Goal: Transaction & Acquisition: Book appointment/travel/reservation

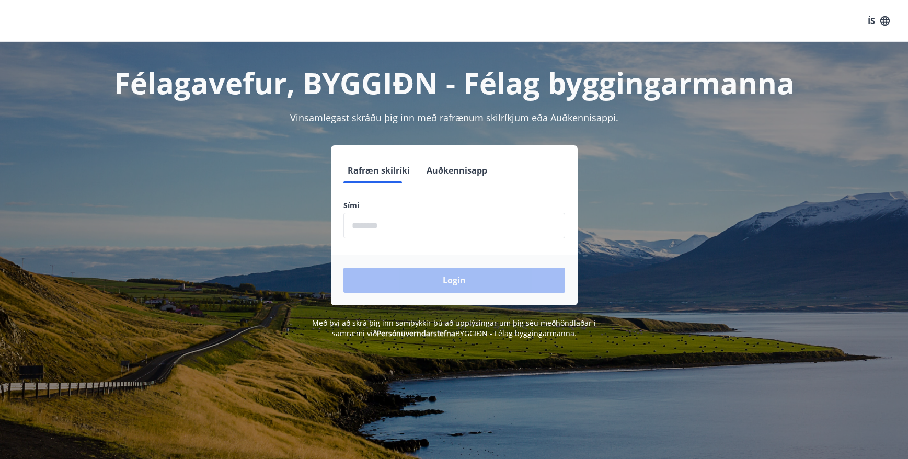
click at [425, 229] on input "phone" at bounding box center [454, 226] width 222 height 26
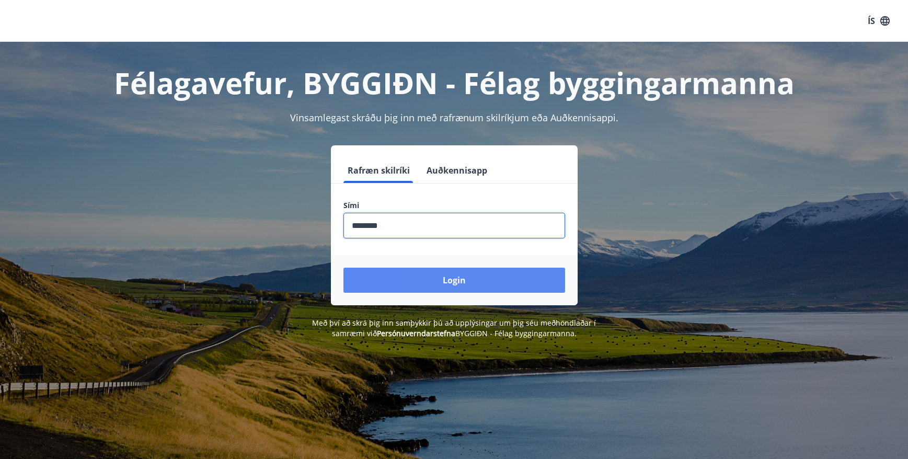
type input "********"
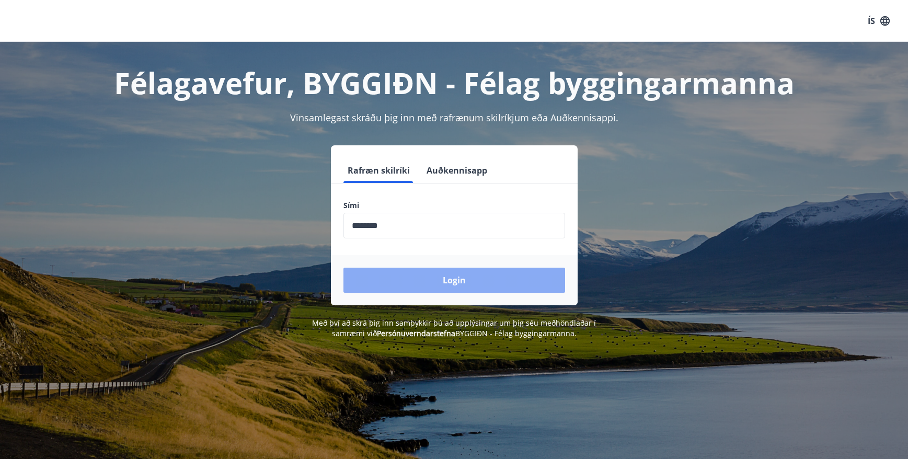
click at [411, 283] on button "Login" at bounding box center [454, 280] width 222 height 25
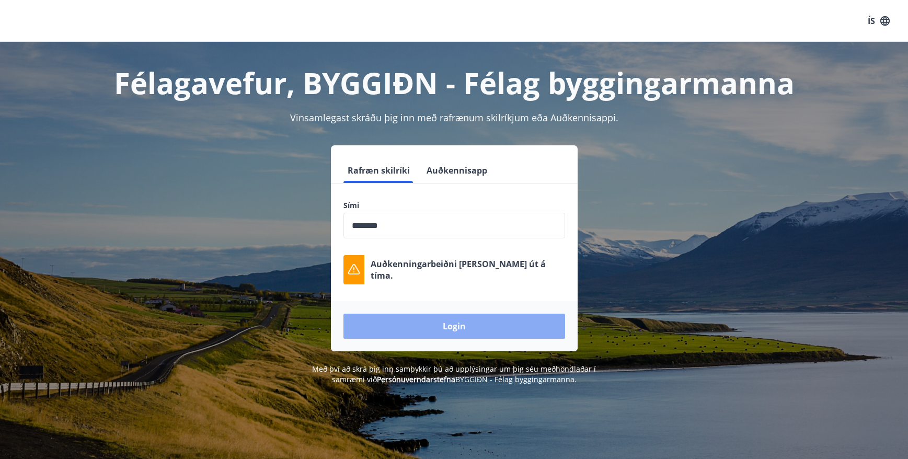
click at [482, 321] on button "Login" at bounding box center [454, 326] width 222 height 25
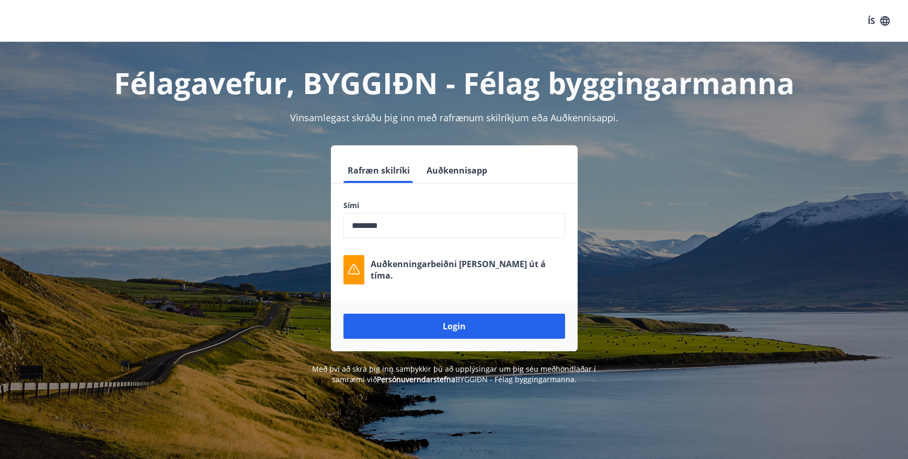
click at [462, 307] on div "Login" at bounding box center [454, 326] width 247 height 50
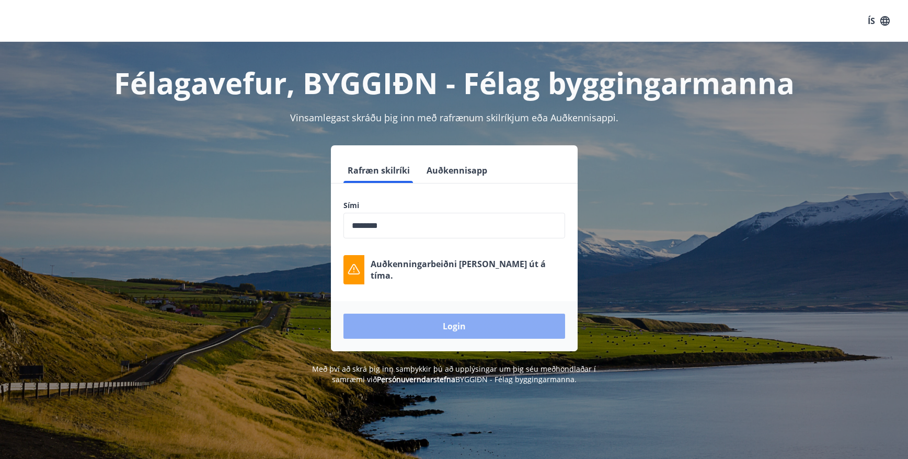
click at [452, 325] on button "Login" at bounding box center [454, 326] width 222 height 25
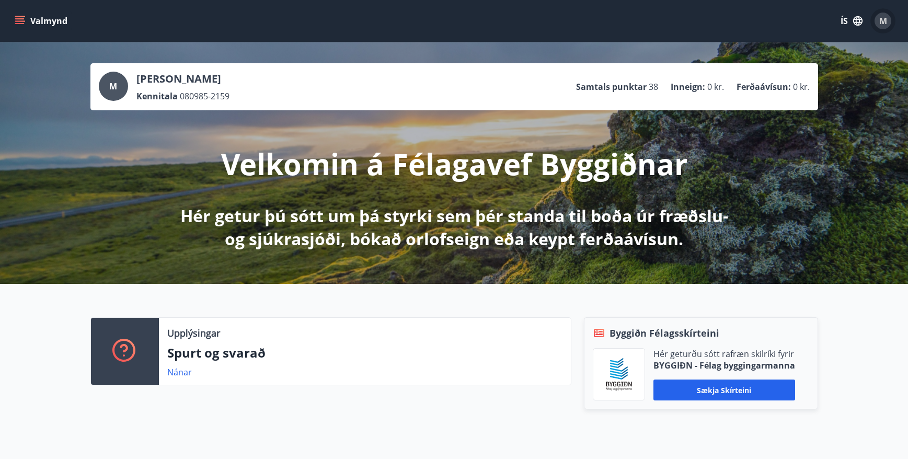
click at [888, 24] on div "M" at bounding box center [882, 21] width 17 height 17
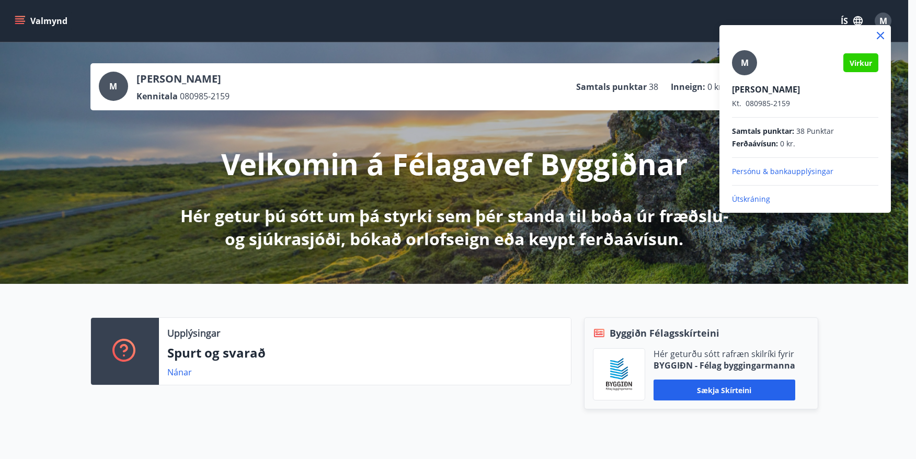
click at [286, 13] on div at bounding box center [458, 229] width 916 height 459
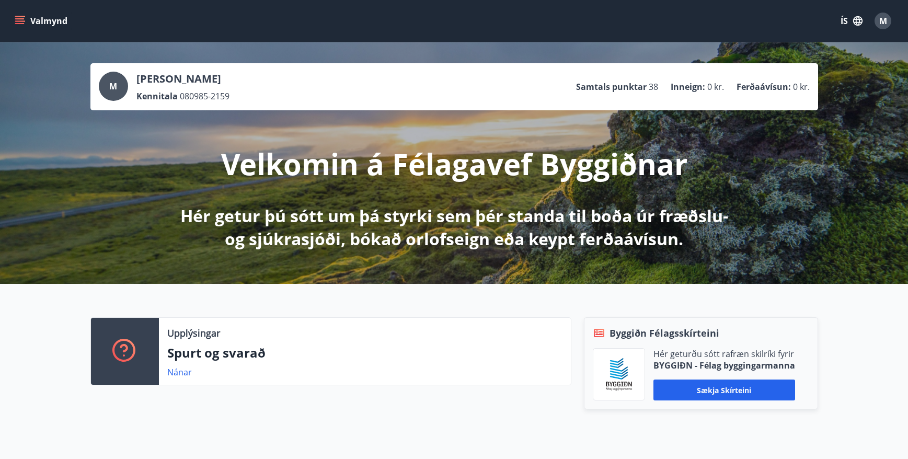
click at [14, 21] on button "Valmynd" at bounding box center [42, 20] width 59 height 19
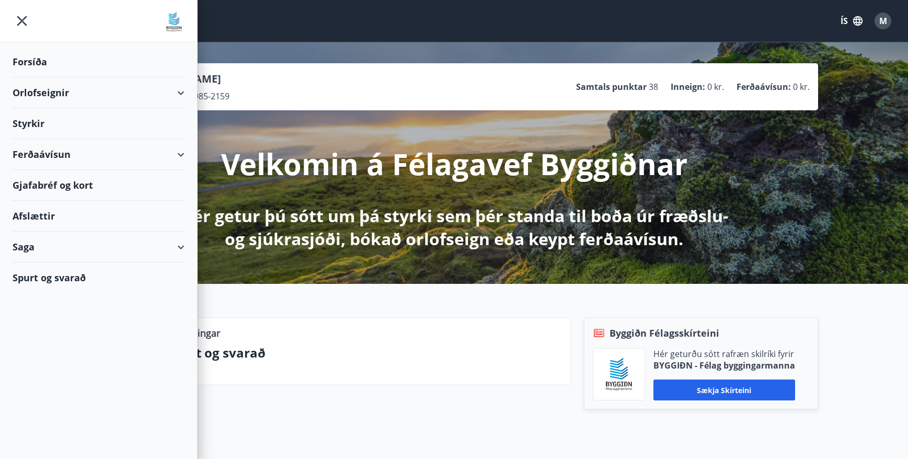
click at [99, 94] on div "Orlofseignir" at bounding box center [99, 92] width 172 height 31
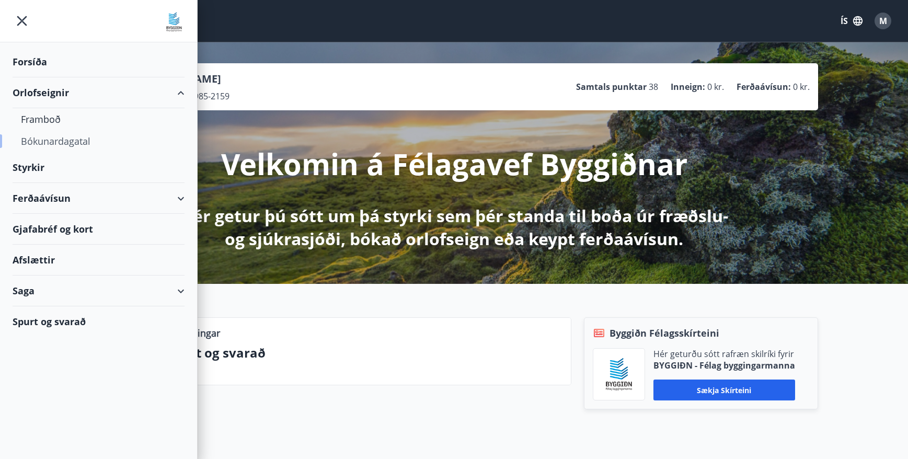
click at [63, 145] on div "Bókunardagatal" at bounding box center [98, 141] width 155 height 22
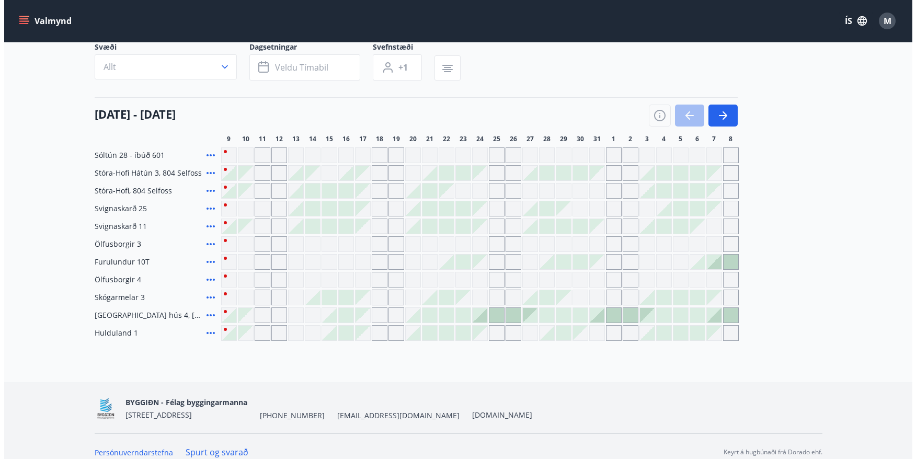
scroll to position [91, 0]
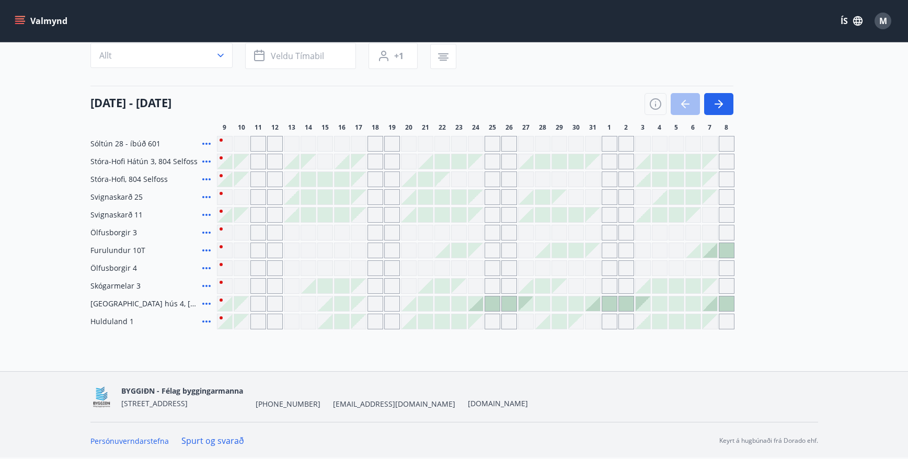
click at [525, 161] on div at bounding box center [525, 161] width 15 height 15
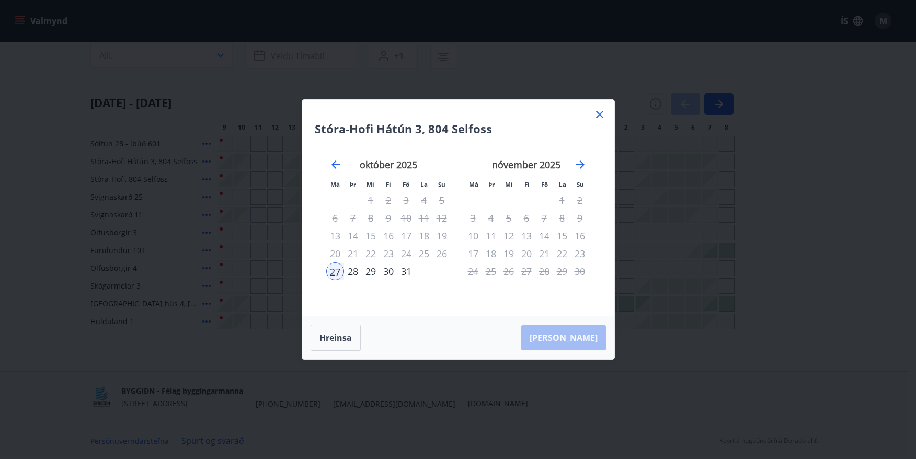
click at [352, 273] on div "28" at bounding box center [353, 271] width 18 height 18
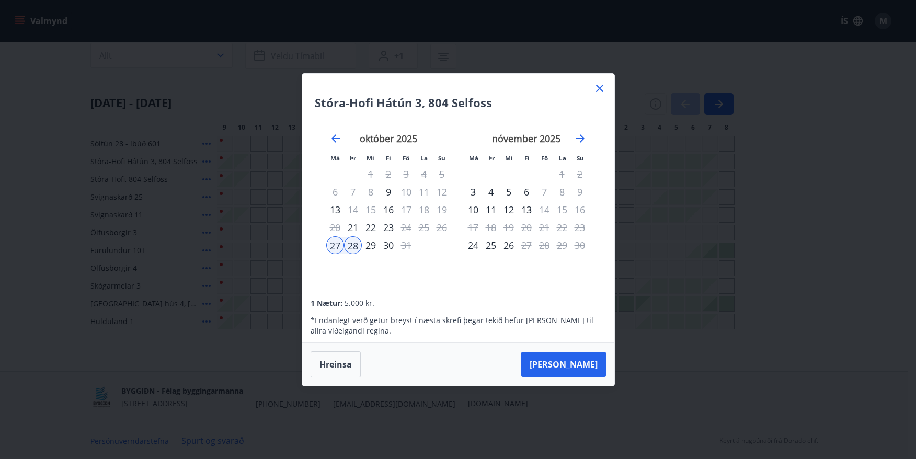
click at [372, 246] on div "29" at bounding box center [371, 245] width 18 height 18
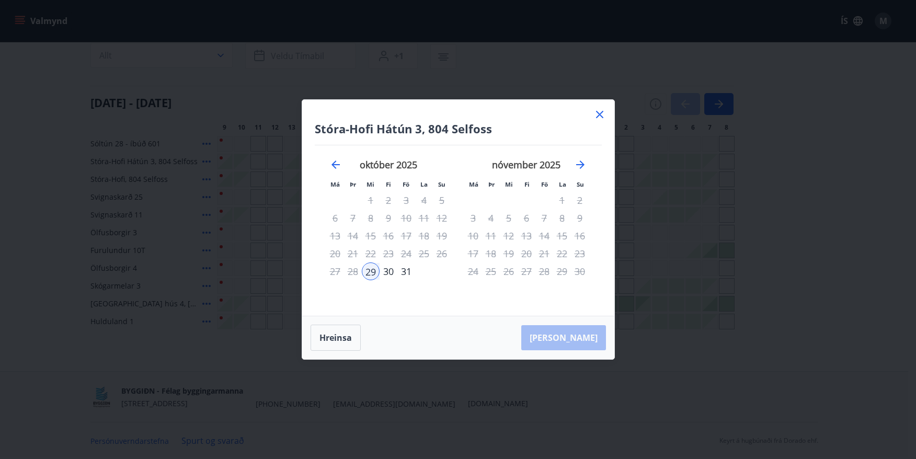
click at [390, 271] on div "30" at bounding box center [388, 271] width 18 height 18
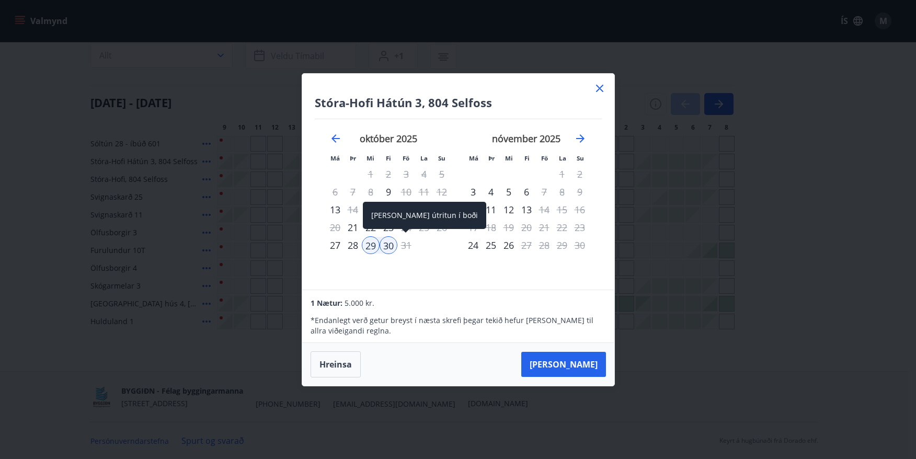
click at [406, 246] on div "31" at bounding box center [406, 245] width 18 height 18
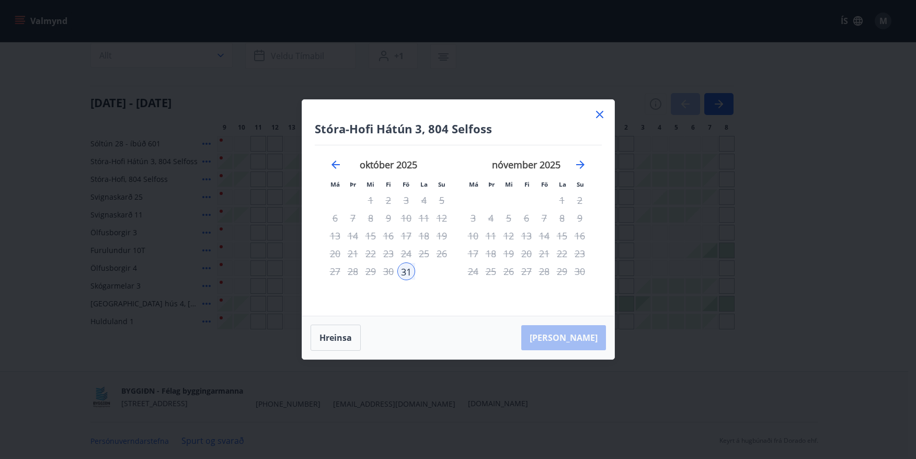
click at [332, 272] on div "27" at bounding box center [335, 271] width 18 height 18
drag, startPoint x: 341, startPoint y: 270, endPoint x: 371, endPoint y: 268, distance: 29.9
click at [348, 269] on tr "27 28 29 30 31" at bounding box center [388, 271] width 124 height 18
click at [335, 331] on button "Hreinsa" at bounding box center [335, 338] width 50 height 26
click at [335, 273] on div "27" at bounding box center [335, 271] width 18 height 18
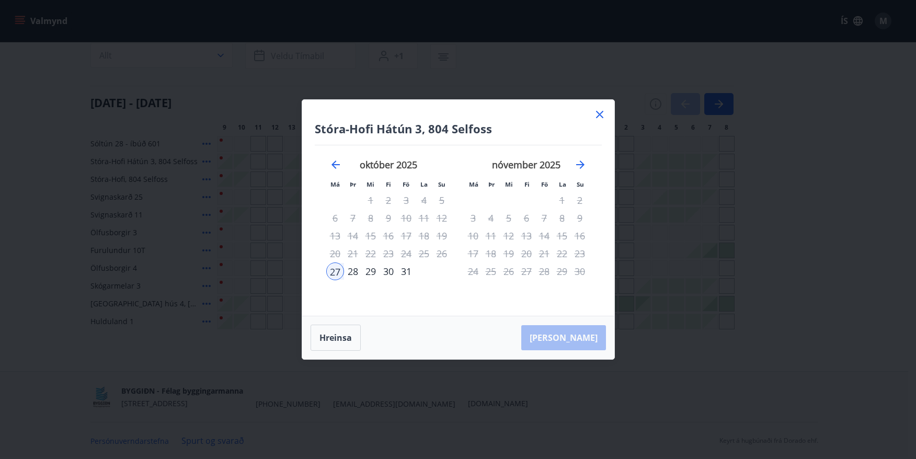
click at [351, 275] on div "28" at bounding box center [353, 271] width 18 height 18
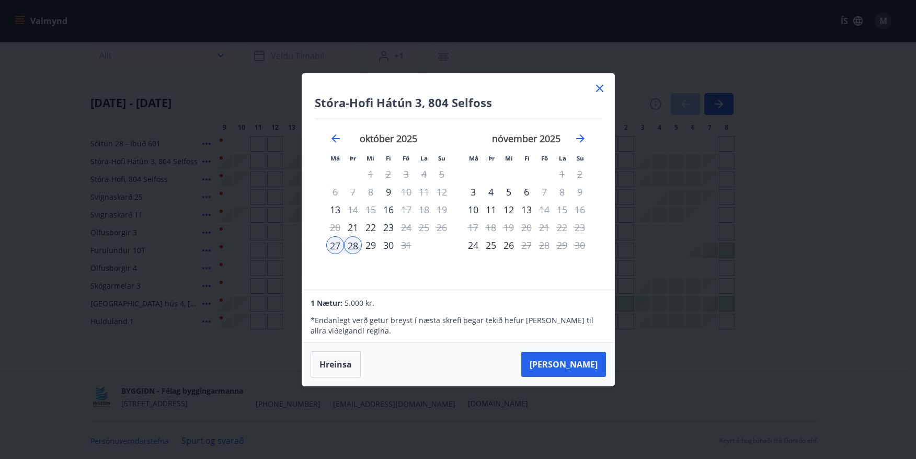
click at [372, 247] on div "29" at bounding box center [371, 245] width 18 height 18
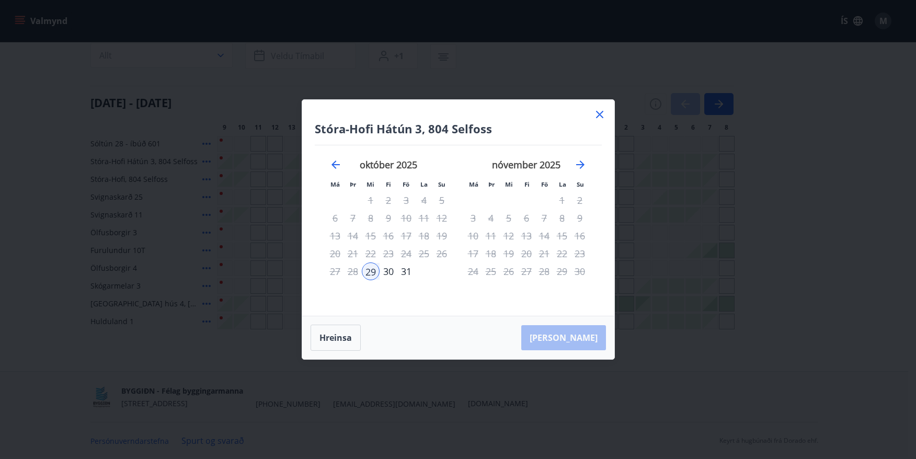
click at [338, 271] on div "27" at bounding box center [335, 271] width 18 height 18
click at [331, 334] on button "Hreinsa" at bounding box center [335, 338] width 50 height 26
click at [334, 272] on div "27" at bounding box center [335, 271] width 18 height 18
click at [348, 272] on div "28" at bounding box center [353, 271] width 18 height 18
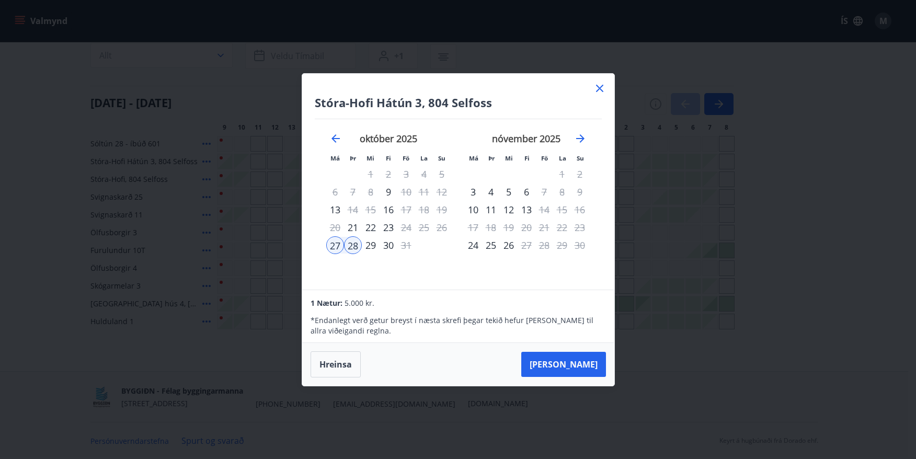
click at [372, 247] on div "29" at bounding box center [371, 245] width 18 height 18
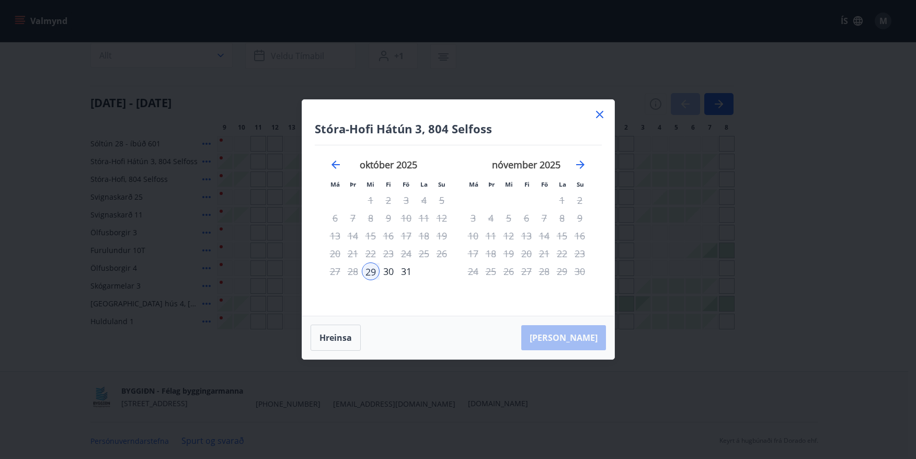
click at [335, 273] on div "27" at bounding box center [335, 271] width 18 height 18
click at [335, 348] on button "Hreinsa" at bounding box center [335, 338] width 50 height 26
drag, startPoint x: 332, startPoint y: 272, endPoint x: 390, endPoint y: 274, distance: 58.1
click at [390, 274] on tr "27 28 29 30 31" at bounding box center [388, 271] width 124 height 18
click at [389, 273] on div "30" at bounding box center [388, 271] width 18 height 18
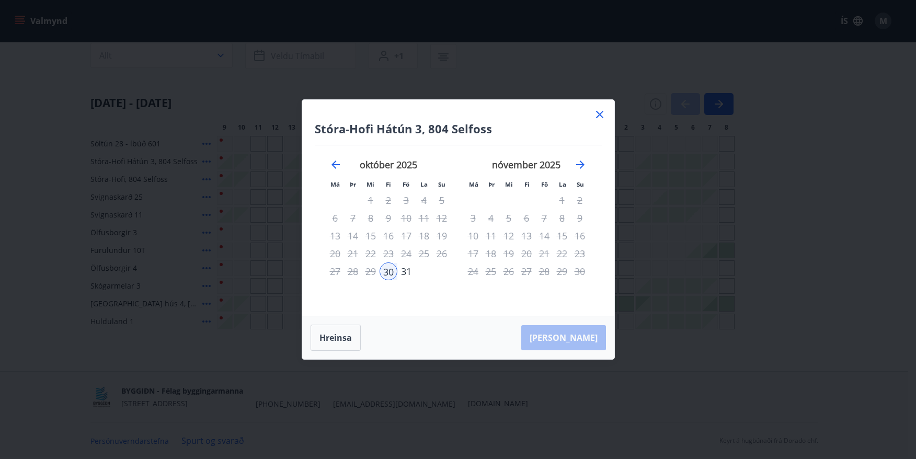
click at [369, 272] on div "29" at bounding box center [371, 271] width 18 height 18
click at [343, 283] on div "[DATE] 1 2 3 4 5 6 7 8 9 10 11 12 13 14 15 16 17 18 19 20 21 22 23 24 25 26 27 …" at bounding box center [388, 230] width 138 height 171
click at [322, 334] on button "Hreinsa" at bounding box center [335, 338] width 50 height 26
click at [345, 338] on button "Hreinsa" at bounding box center [335, 338] width 50 height 26
click at [337, 271] on div "27" at bounding box center [335, 271] width 18 height 18
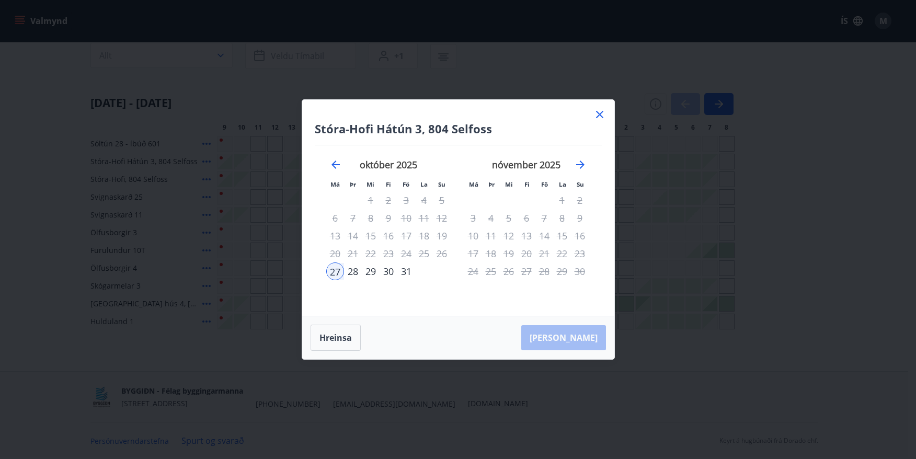
click at [352, 272] on div "28" at bounding box center [353, 271] width 18 height 18
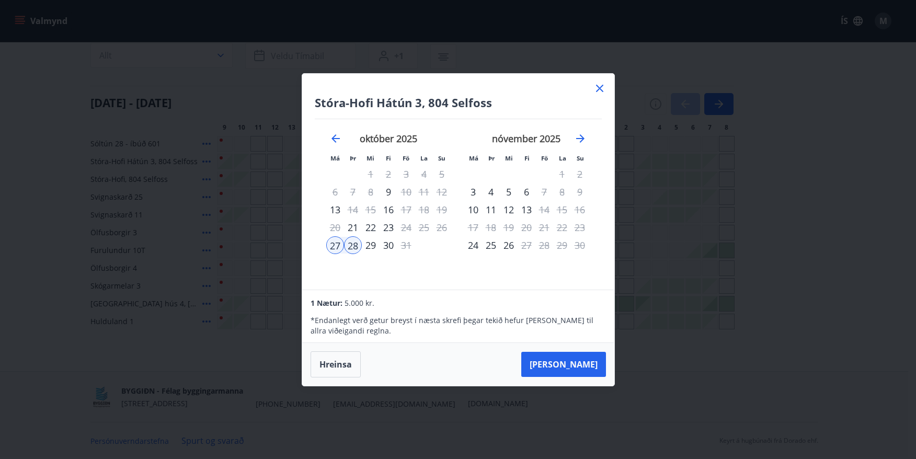
click at [368, 248] on div "29" at bounding box center [371, 245] width 18 height 18
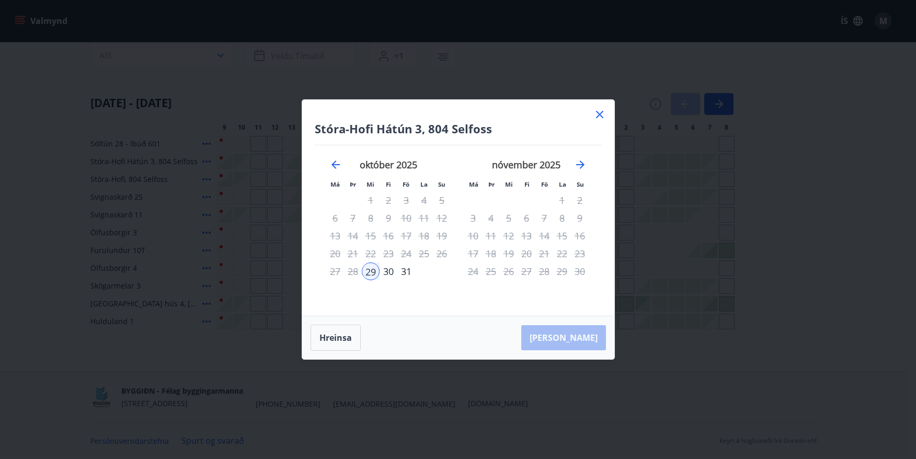
click at [387, 270] on div "30" at bounding box center [388, 271] width 18 height 18
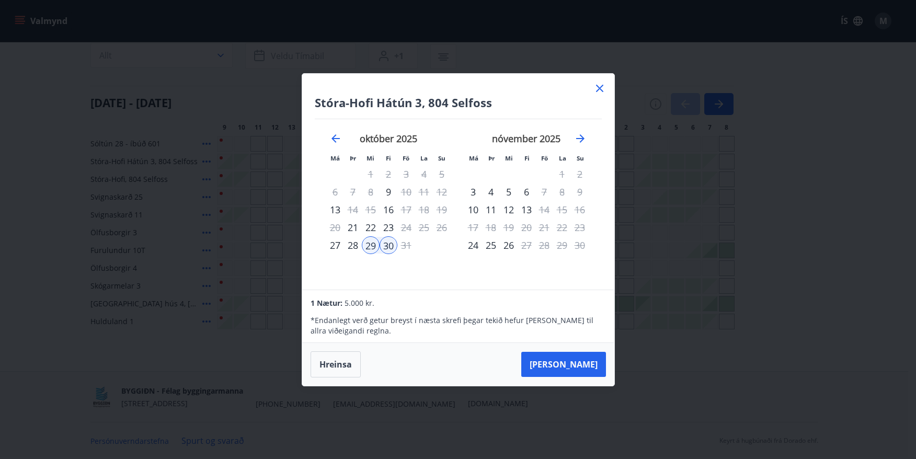
click at [354, 243] on div "28" at bounding box center [353, 245] width 18 height 18
click at [338, 247] on div "27" at bounding box center [335, 245] width 18 height 18
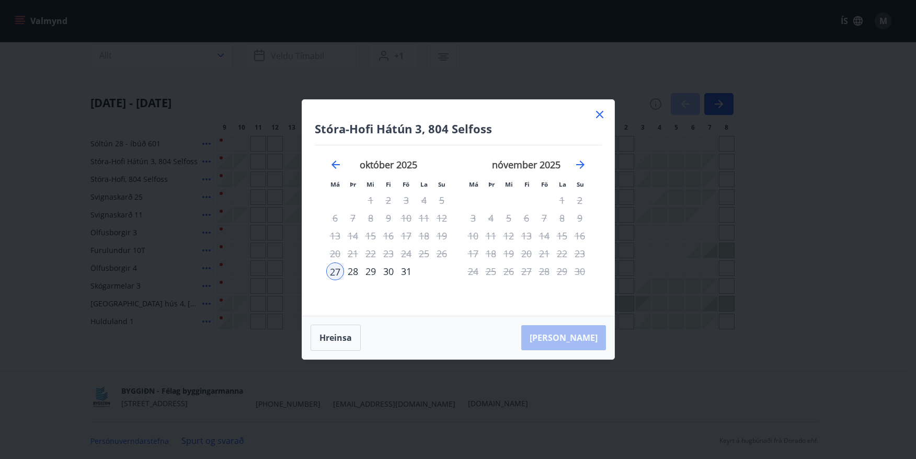
click at [352, 274] on div "28" at bounding box center [353, 271] width 18 height 18
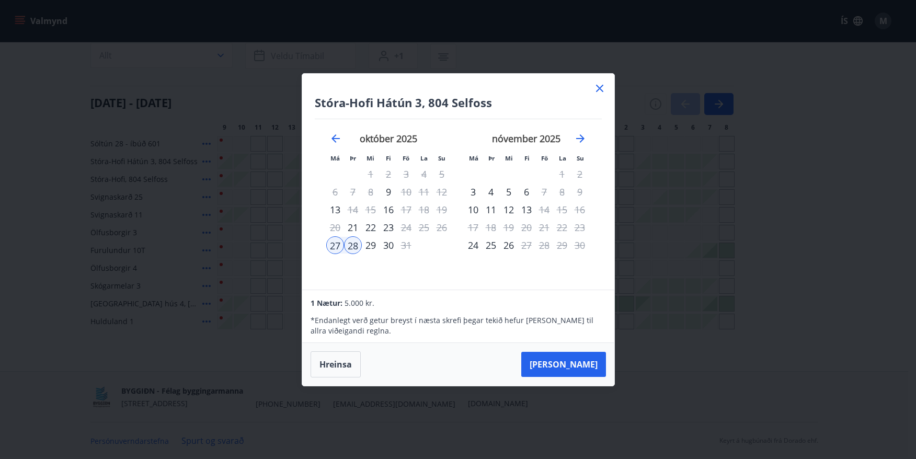
click at [370, 248] on div "29" at bounding box center [371, 245] width 18 height 18
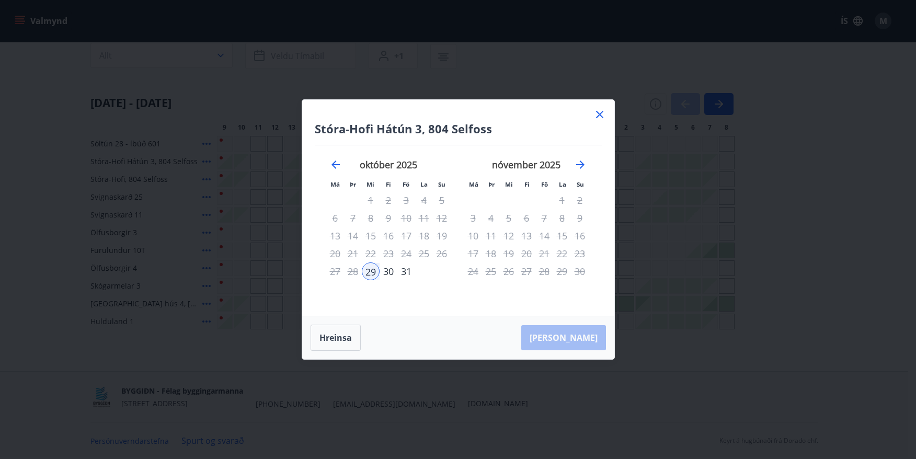
click at [353, 272] on div "28" at bounding box center [353, 271] width 18 height 18
drag, startPoint x: 317, startPoint y: 351, endPoint x: 329, endPoint y: 340, distance: 17.0
click at [318, 351] on div "[PERSON_NAME]" at bounding box center [458, 337] width 312 height 43
click at [333, 335] on button "Hreinsa" at bounding box center [335, 338] width 50 height 26
click at [339, 273] on div "27" at bounding box center [335, 271] width 18 height 18
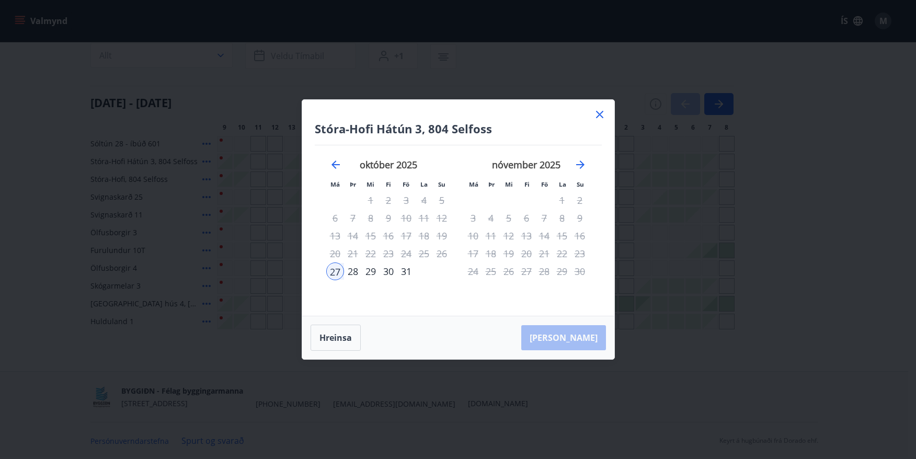
click at [349, 274] on div "28" at bounding box center [353, 271] width 18 height 18
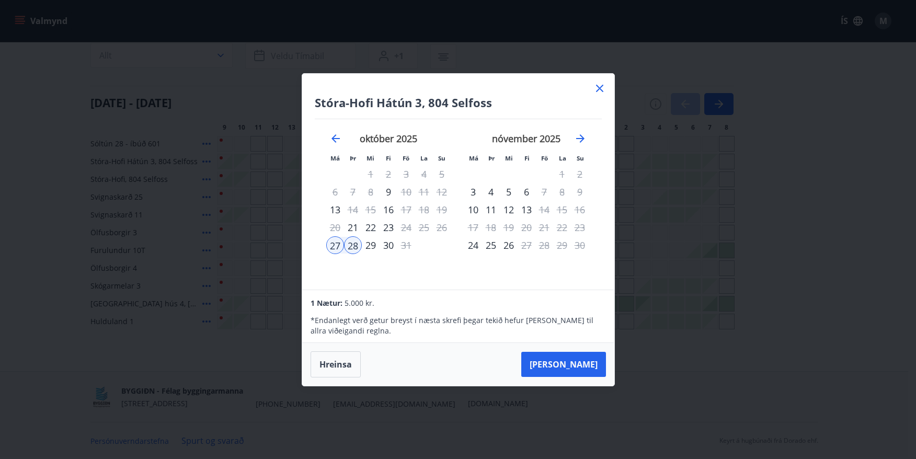
click at [372, 250] on div "29" at bounding box center [371, 245] width 18 height 18
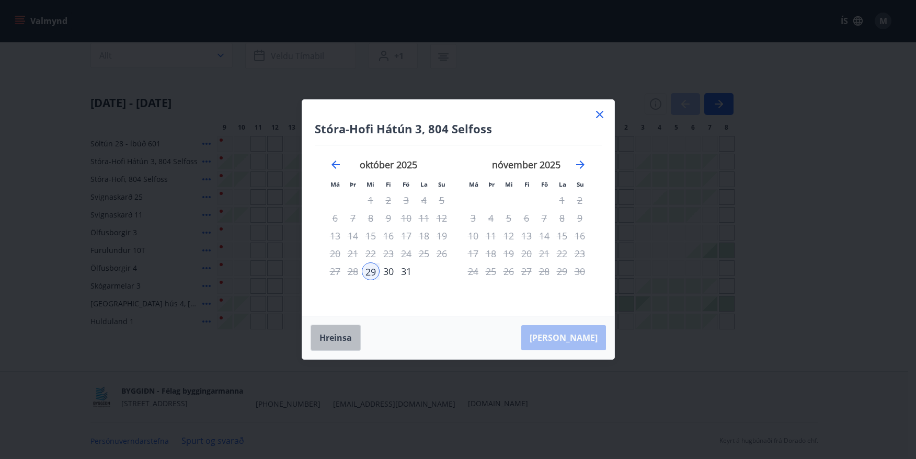
click at [331, 343] on button "Hreinsa" at bounding box center [335, 338] width 50 height 26
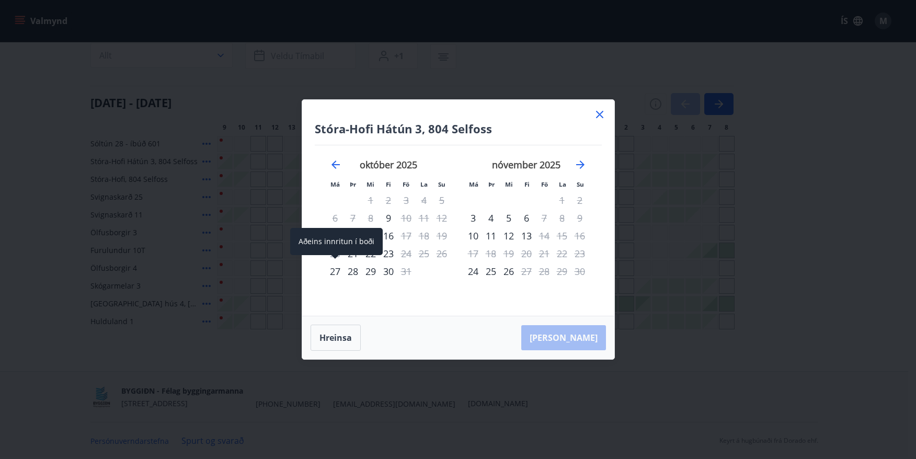
click at [335, 271] on div "27" at bounding box center [335, 271] width 18 height 18
click at [352, 274] on div "28" at bounding box center [353, 271] width 18 height 18
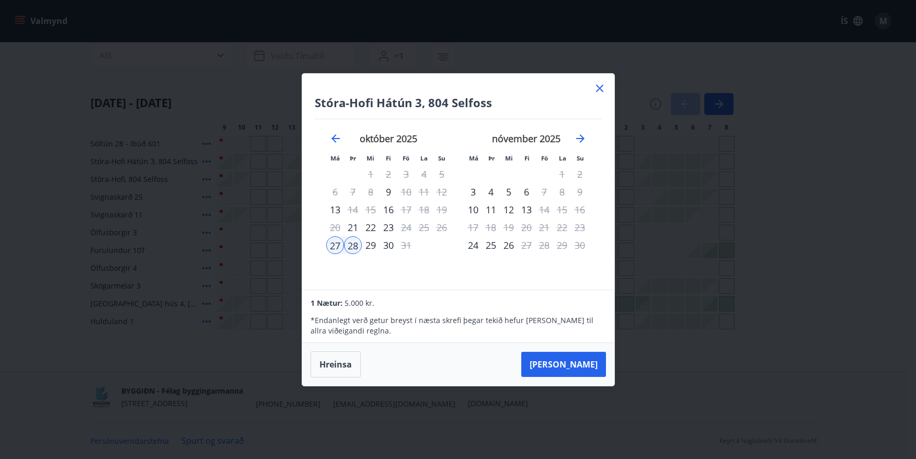
click at [372, 249] on div "29" at bounding box center [371, 245] width 18 height 18
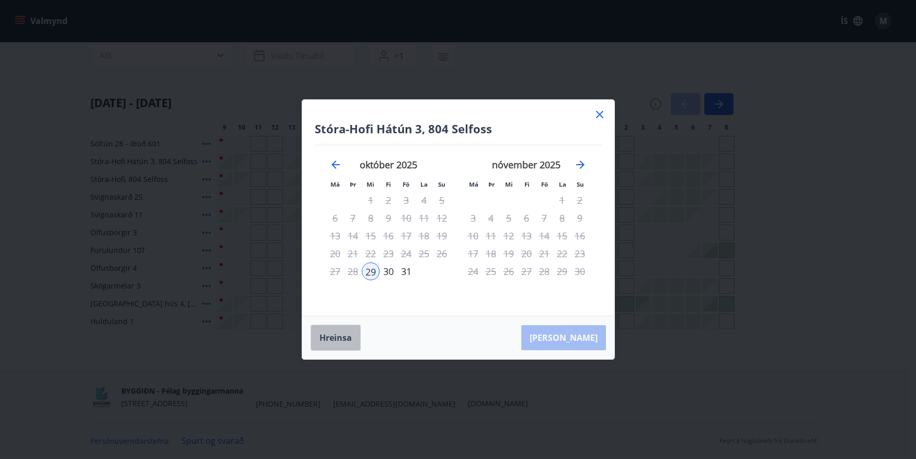
click at [337, 337] on button "Hreinsa" at bounding box center [335, 338] width 50 height 26
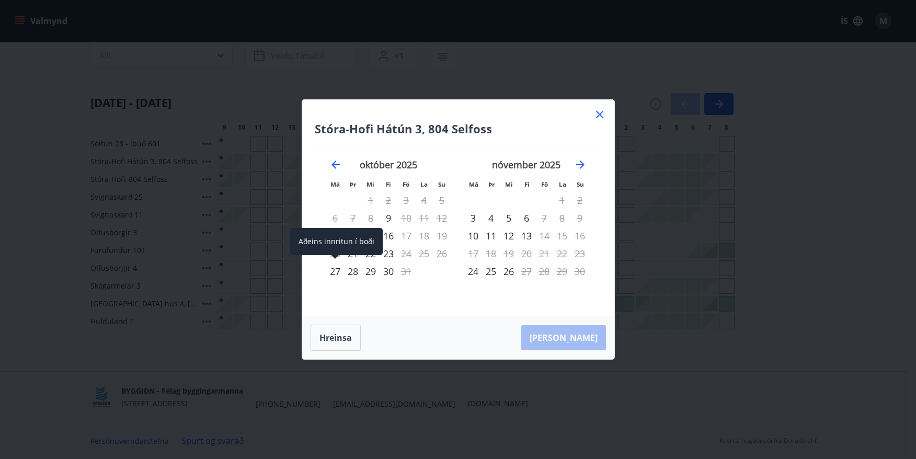
click at [341, 270] on div "27" at bounding box center [335, 271] width 18 height 18
click at [351, 271] on div "28" at bounding box center [353, 271] width 18 height 18
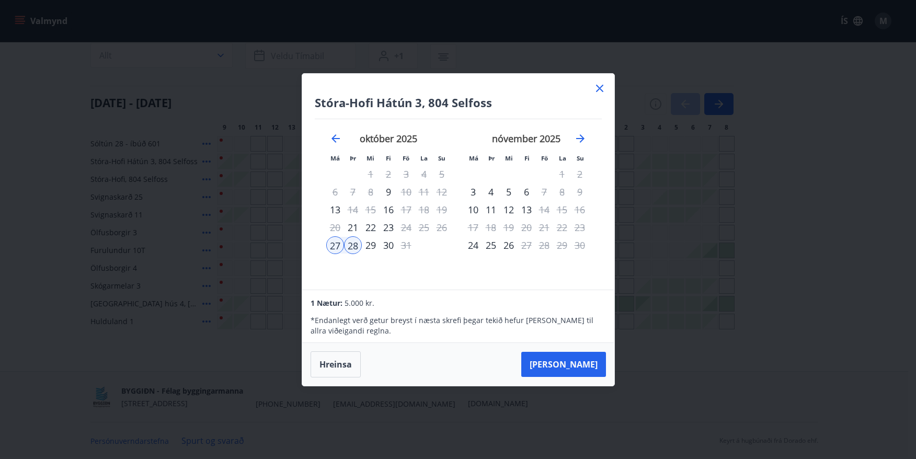
click at [375, 248] on div "29" at bounding box center [371, 245] width 18 height 18
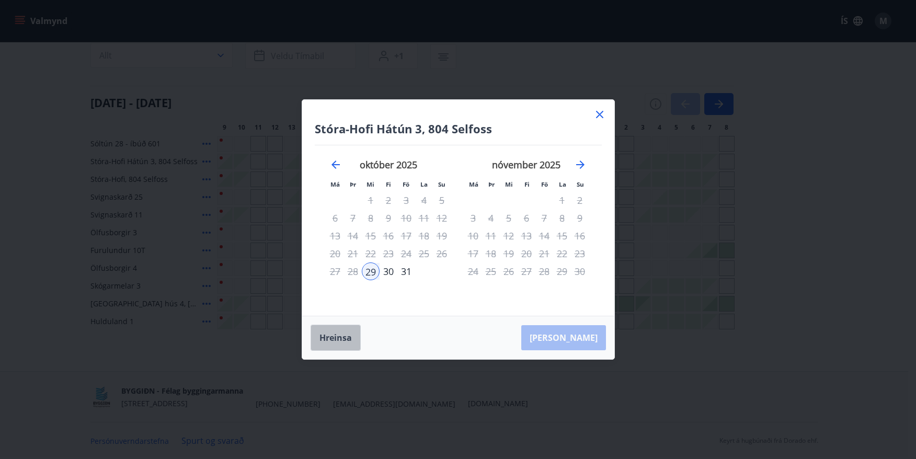
click at [334, 336] on button "Hreinsa" at bounding box center [335, 338] width 50 height 26
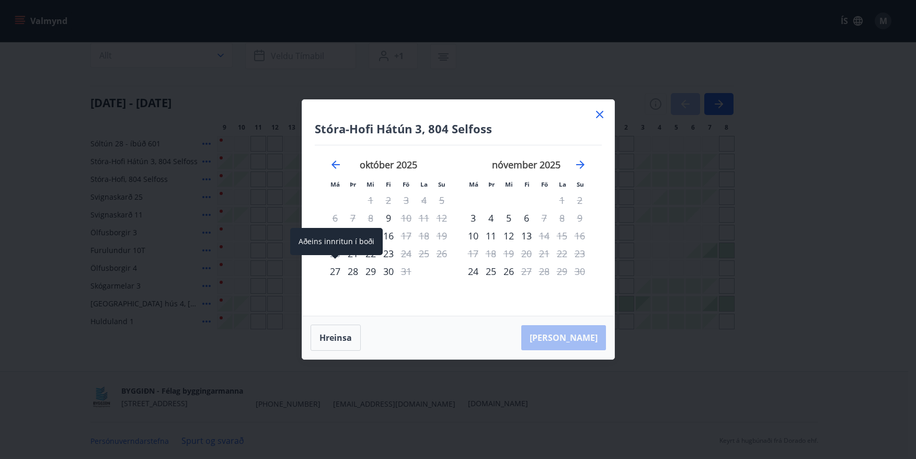
click at [336, 269] on div "27" at bounding box center [335, 271] width 18 height 18
click at [353, 272] on div "28" at bounding box center [353, 271] width 18 height 18
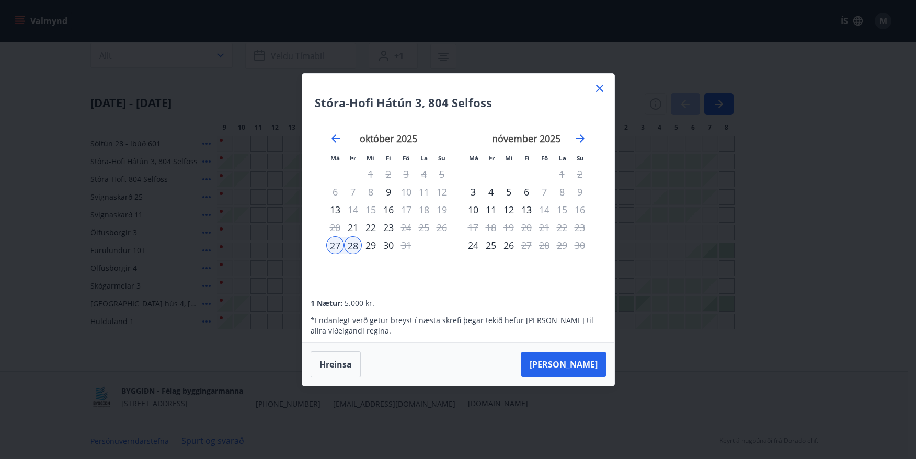
click at [373, 247] on div "29" at bounding box center [371, 245] width 18 height 18
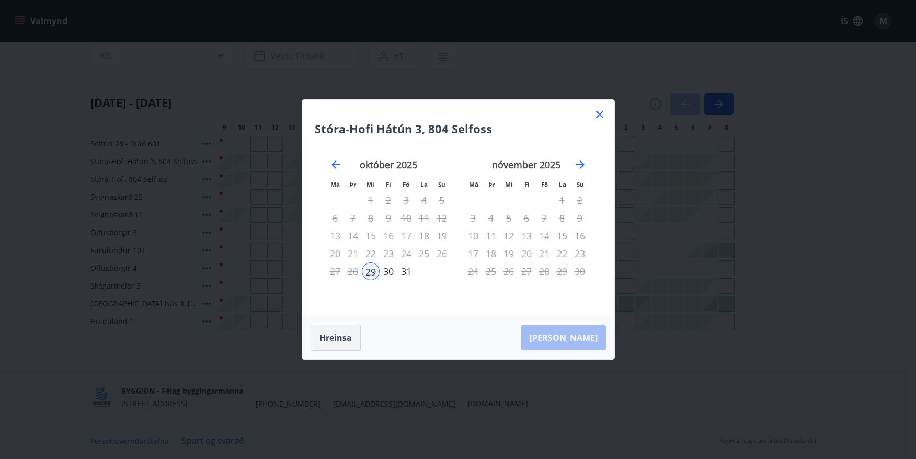
click at [325, 344] on button "Hreinsa" at bounding box center [335, 338] width 50 height 26
click at [337, 271] on div "27" at bounding box center [335, 271] width 18 height 18
click at [354, 272] on div "28" at bounding box center [353, 271] width 18 height 18
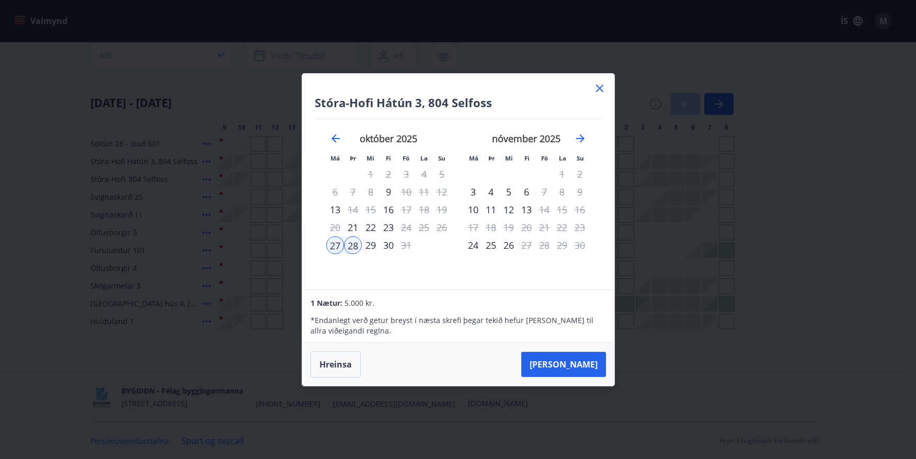
click at [369, 248] on div "29" at bounding box center [371, 245] width 18 height 18
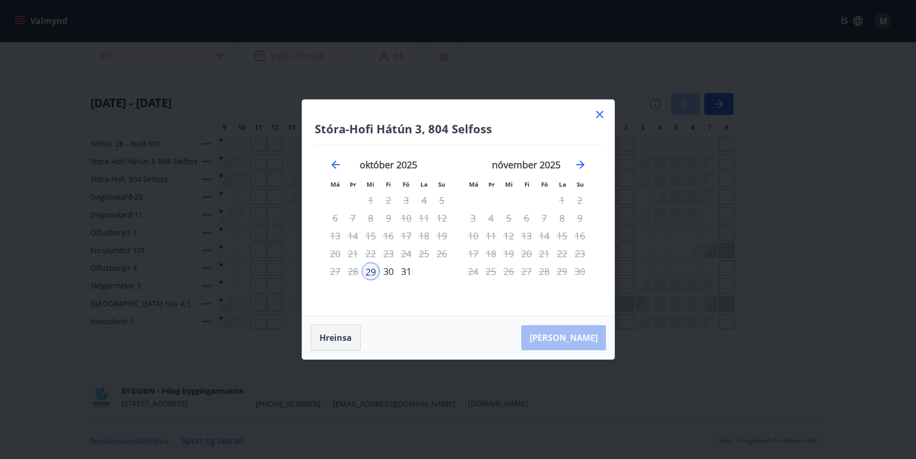
click at [336, 336] on button "Hreinsa" at bounding box center [335, 338] width 50 height 26
click at [338, 272] on div "27" at bounding box center [335, 271] width 18 height 18
click at [353, 273] on div "28" at bounding box center [353, 271] width 18 height 18
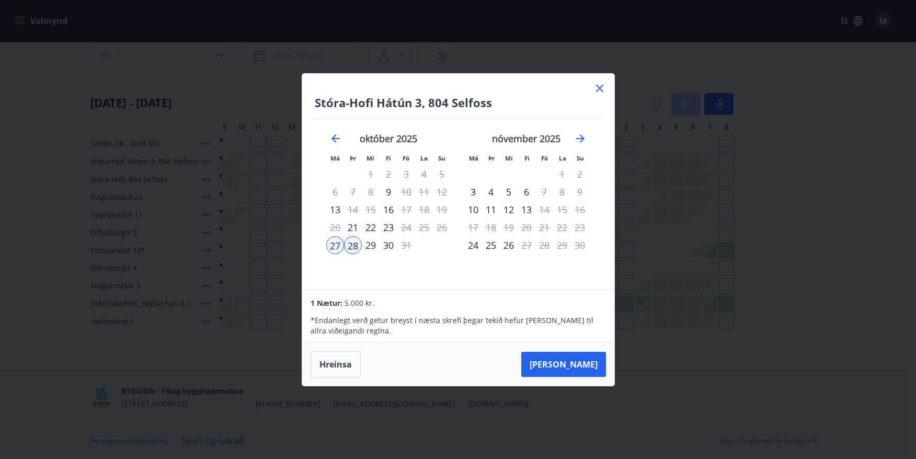
click at [371, 246] on div "29" at bounding box center [371, 245] width 18 height 18
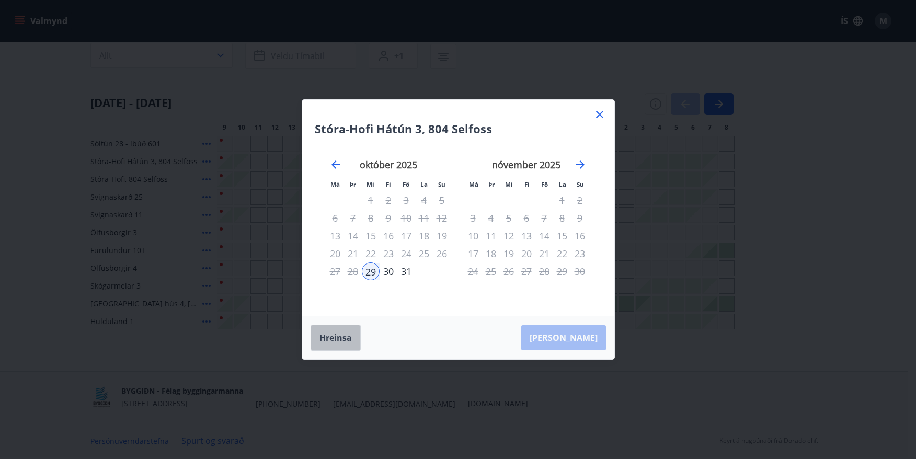
click at [324, 342] on button "Hreinsa" at bounding box center [335, 338] width 50 height 26
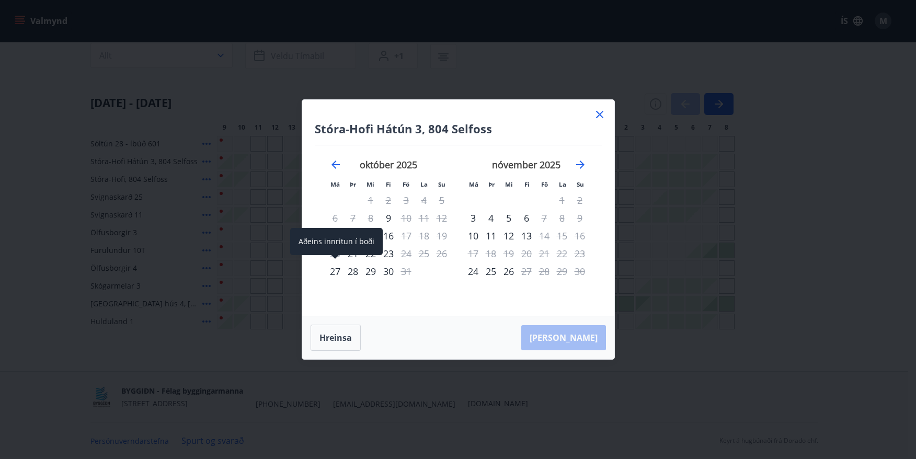
click at [332, 270] on div "27" at bounding box center [335, 271] width 18 height 18
click at [354, 275] on div "28" at bounding box center [353, 271] width 18 height 18
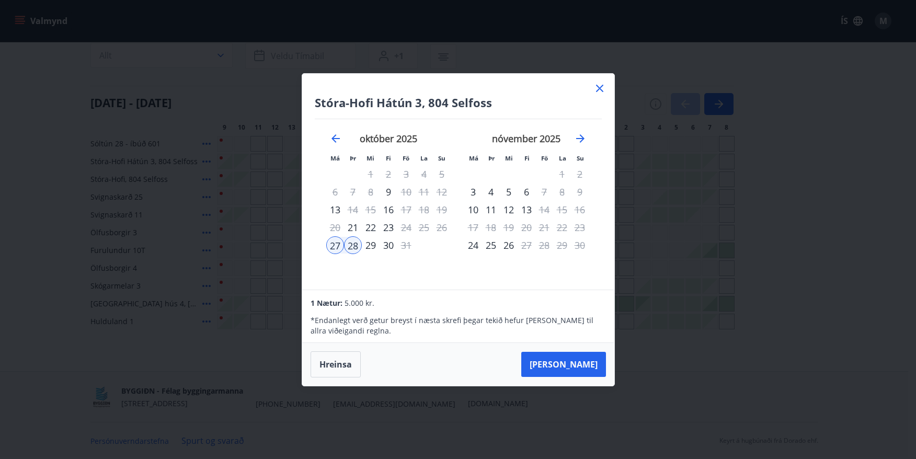
click at [372, 247] on div "29" at bounding box center [371, 245] width 18 height 18
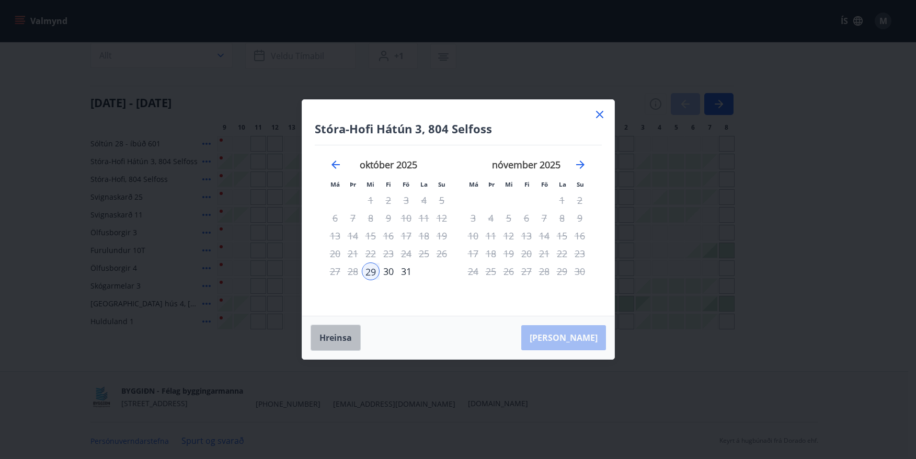
click at [337, 341] on button "Hreinsa" at bounding box center [335, 338] width 50 height 26
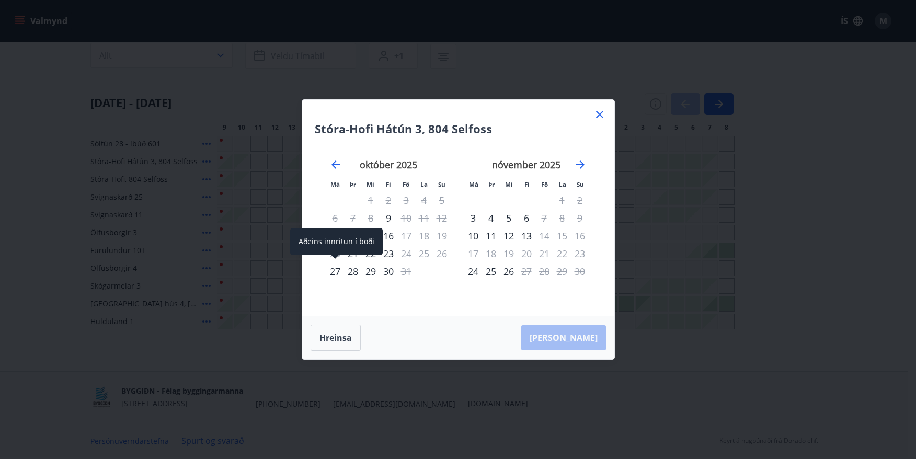
click at [337, 269] on div "27" at bounding box center [335, 271] width 18 height 18
click at [355, 274] on div "28" at bounding box center [353, 271] width 18 height 18
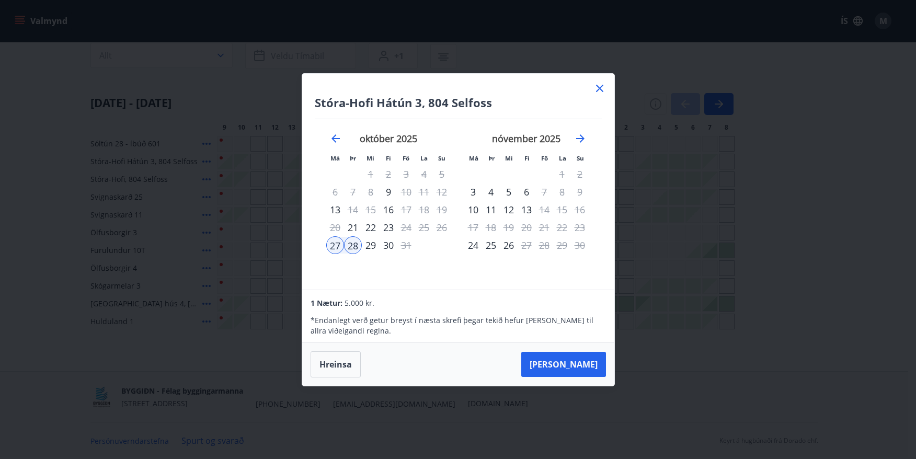
click at [374, 247] on div "29" at bounding box center [371, 245] width 18 height 18
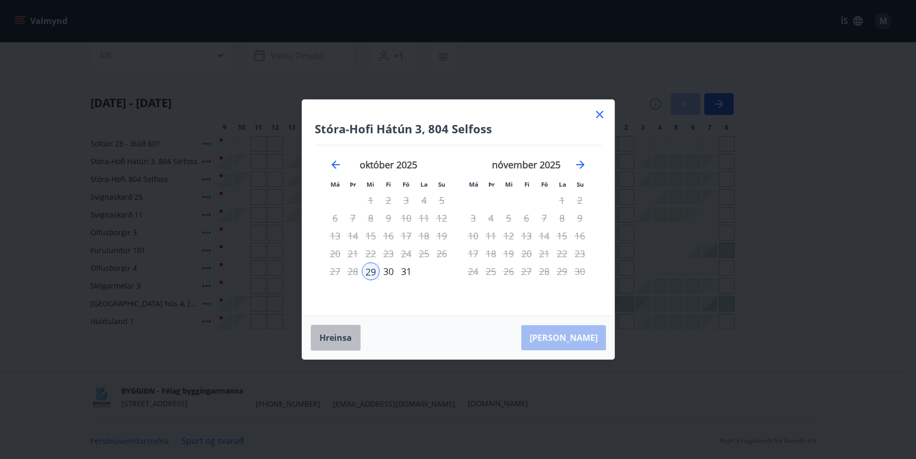
click at [341, 335] on button "Hreinsa" at bounding box center [335, 338] width 50 height 26
click at [601, 113] on icon at bounding box center [599, 114] width 13 height 13
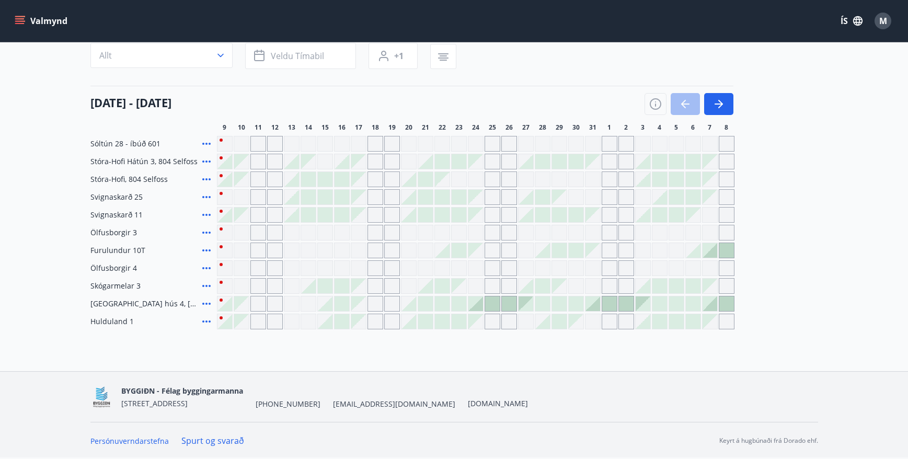
click at [526, 162] on div at bounding box center [525, 161] width 15 height 15
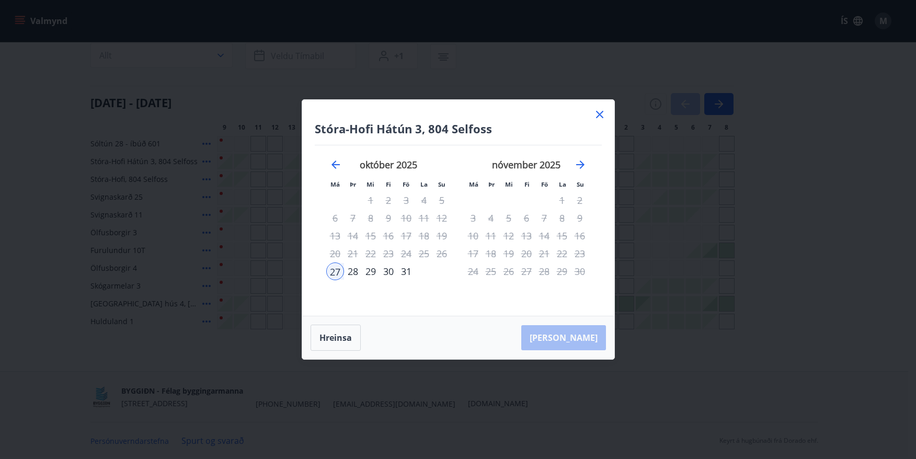
click at [356, 272] on div "28" at bounding box center [353, 271] width 18 height 18
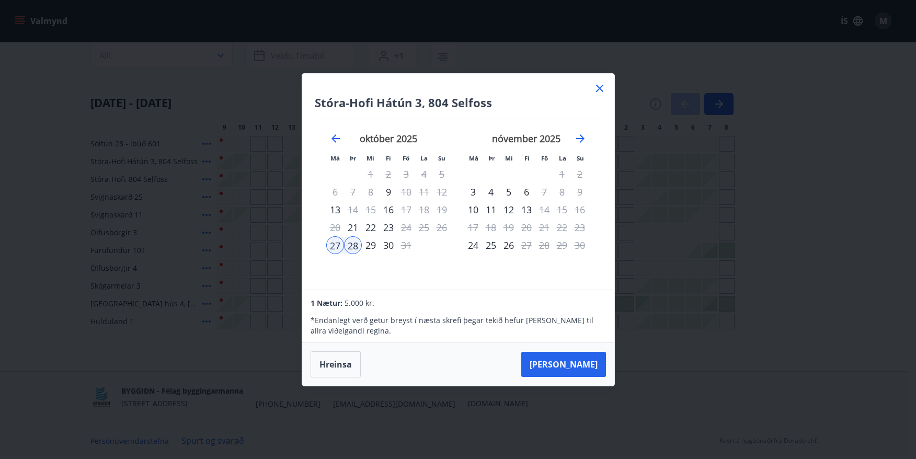
click at [375, 245] on div "29" at bounding box center [371, 245] width 18 height 18
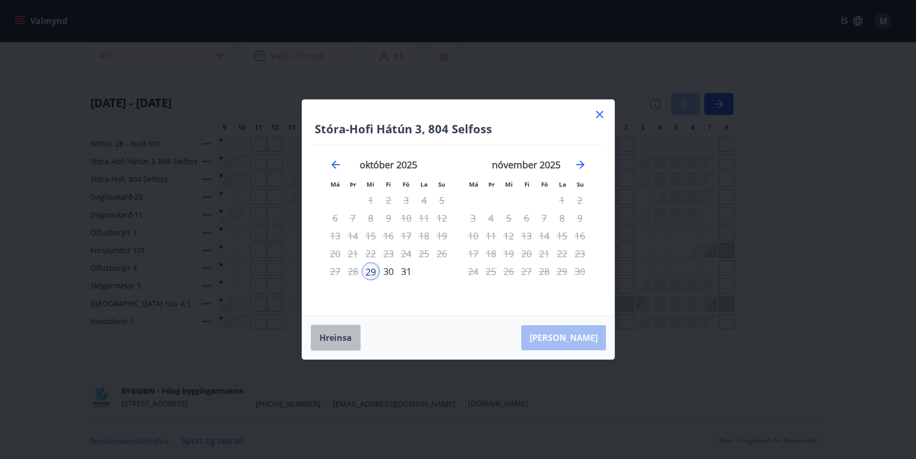
click at [328, 339] on button "Hreinsa" at bounding box center [335, 338] width 50 height 26
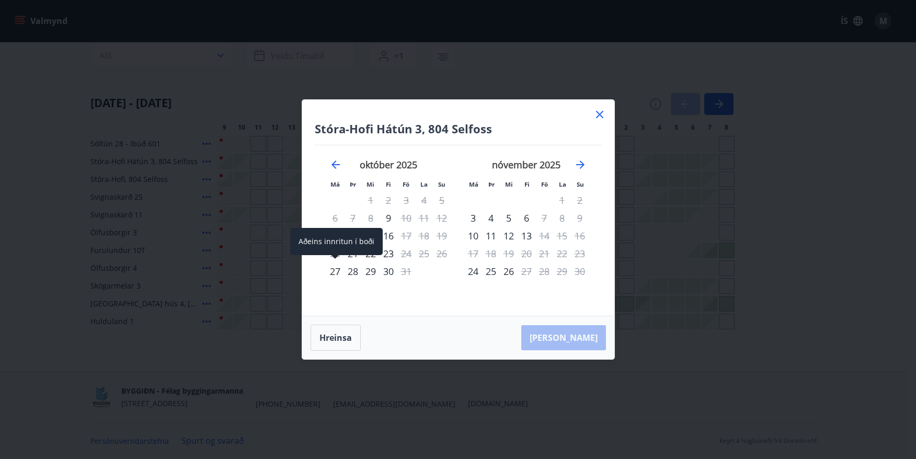
click at [343, 269] on div "27" at bounding box center [335, 271] width 18 height 18
click at [333, 272] on div "27" at bounding box center [335, 271] width 18 height 18
click at [328, 343] on button "Hreinsa" at bounding box center [335, 338] width 50 height 26
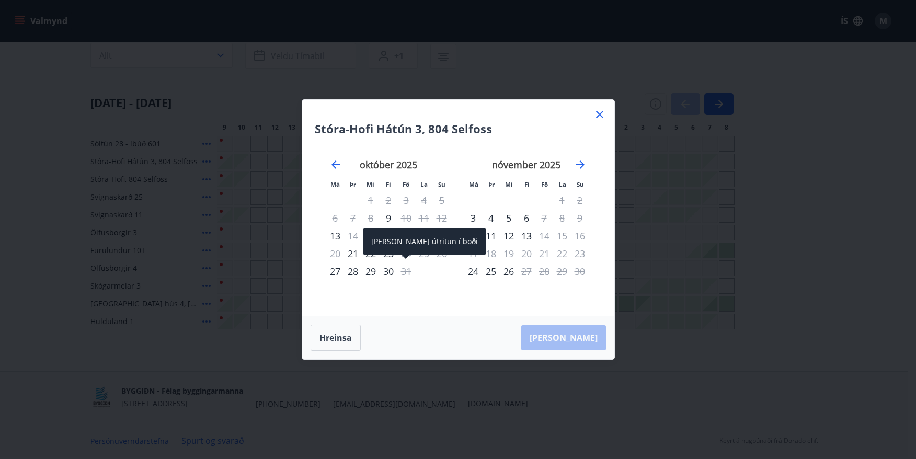
drag, startPoint x: 337, startPoint y: 277, endPoint x: 378, endPoint y: 274, distance: 41.4
click at [395, 272] on tr "27 28 29 30 31" at bounding box center [388, 271] width 124 height 18
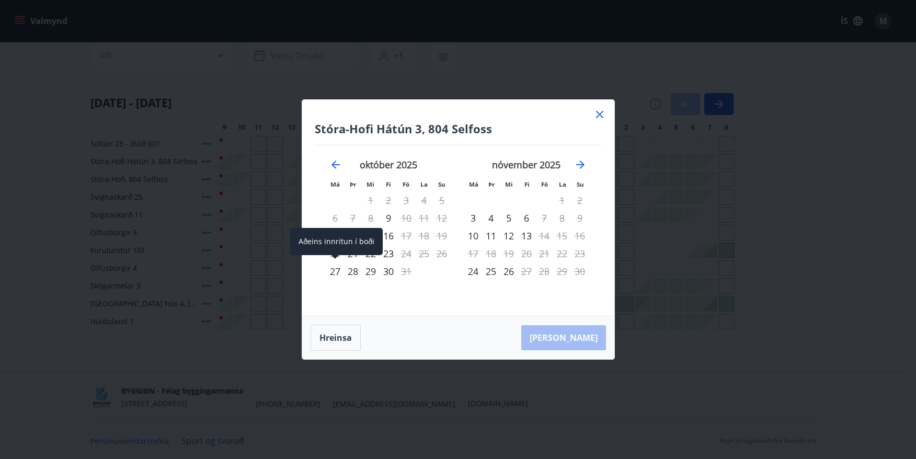
click at [339, 273] on div "27" at bounding box center [335, 271] width 18 height 18
click at [352, 273] on div "28" at bounding box center [353, 271] width 18 height 18
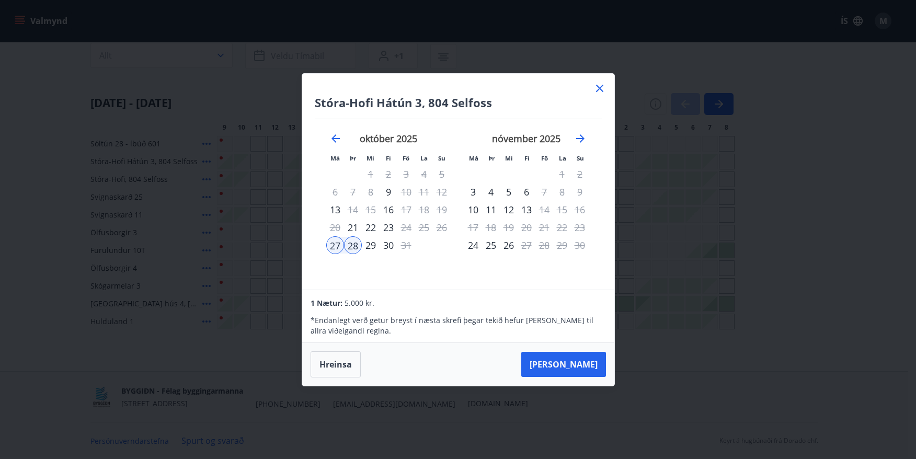
click at [372, 246] on div "29" at bounding box center [371, 245] width 18 height 18
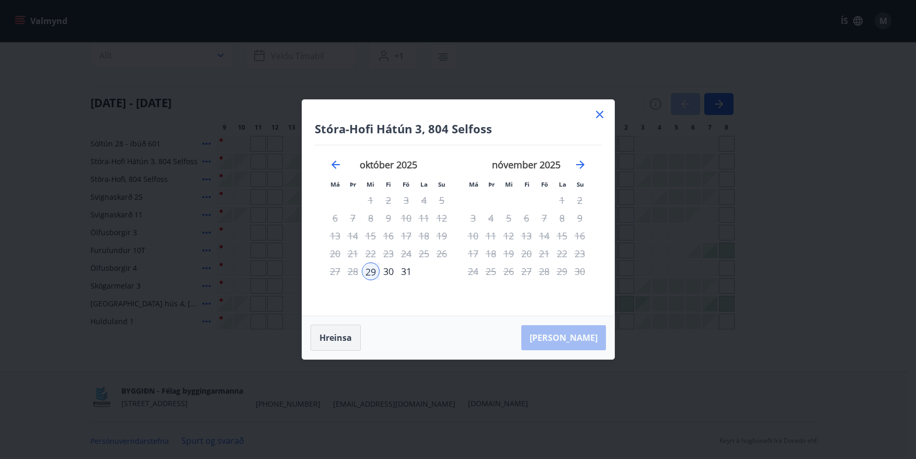
click at [334, 335] on button "Hreinsa" at bounding box center [335, 338] width 50 height 26
click at [340, 270] on div "27" at bounding box center [335, 271] width 18 height 18
click at [354, 273] on div "28" at bounding box center [353, 271] width 18 height 18
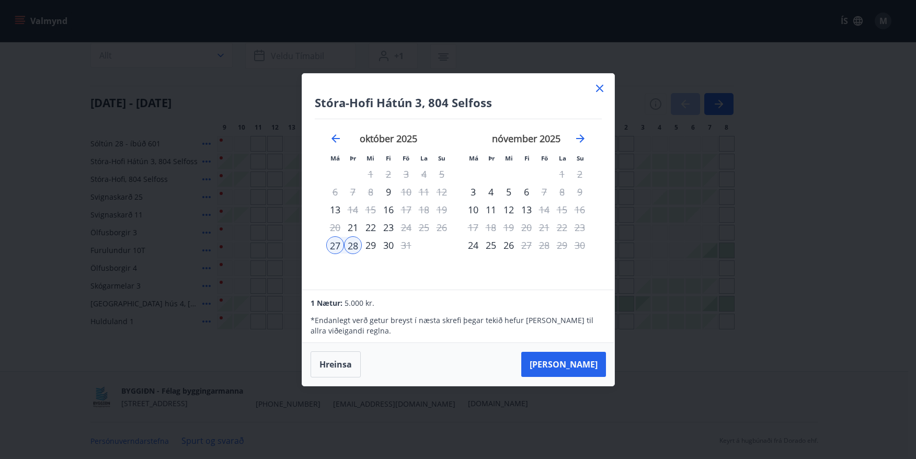
click at [373, 248] on div "29" at bounding box center [371, 245] width 18 height 18
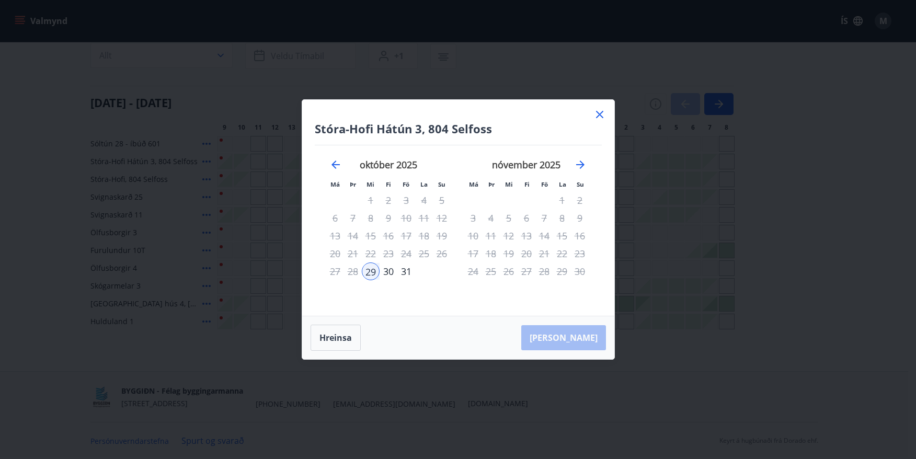
click at [390, 273] on div "30" at bounding box center [388, 271] width 18 height 18
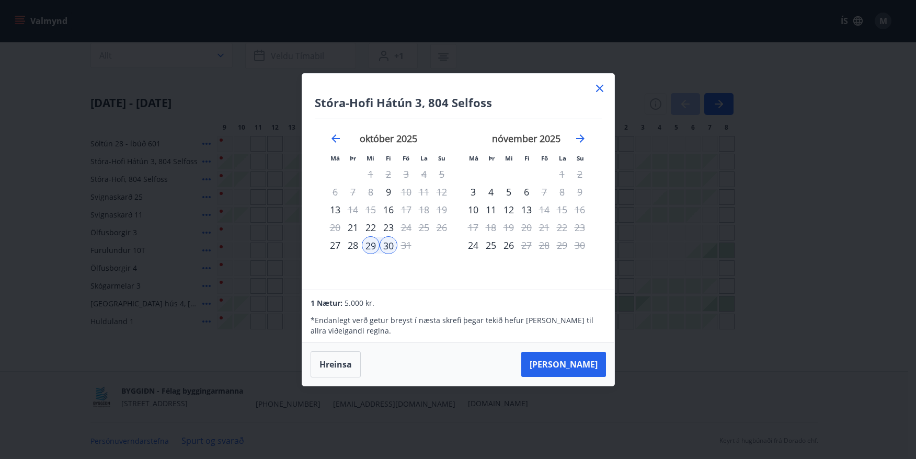
click at [349, 245] on div "28" at bounding box center [353, 245] width 18 height 18
click at [334, 248] on div "27" at bounding box center [335, 245] width 18 height 18
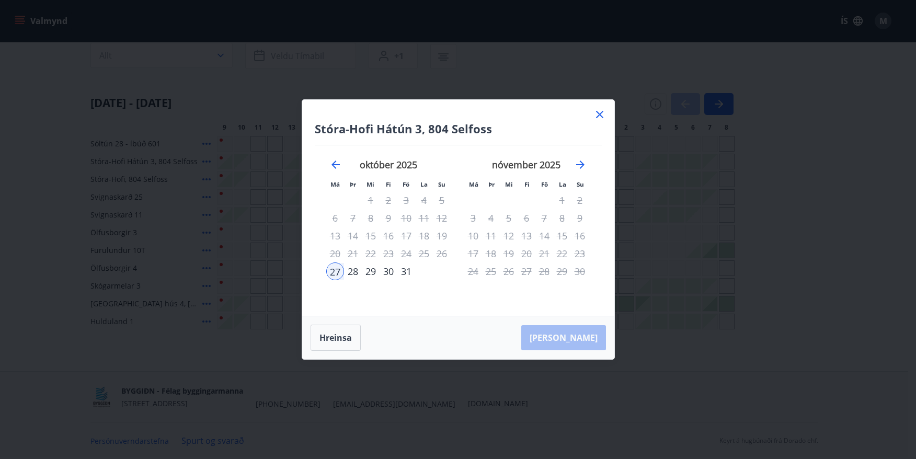
click at [389, 274] on div "30" at bounding box center [388, 271] width 18 height 18
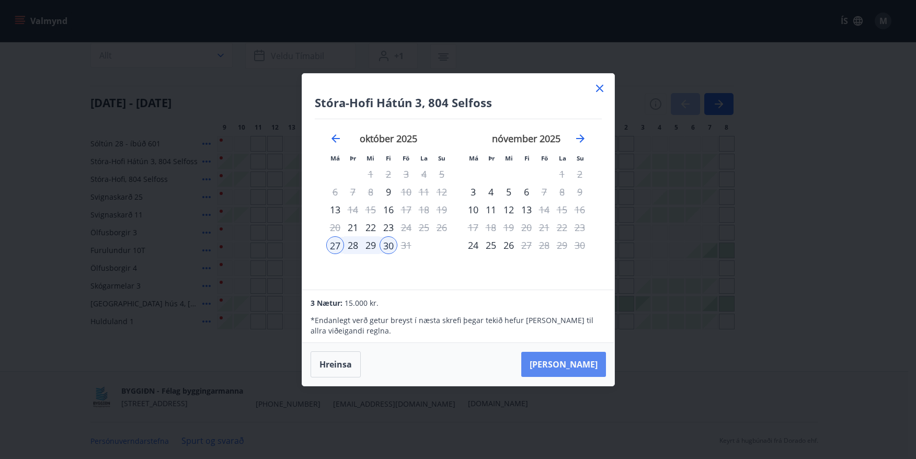
click at [582, 364] on button "[PERSON_NAME]" at bounding box center [563, 364] width 85 height 25
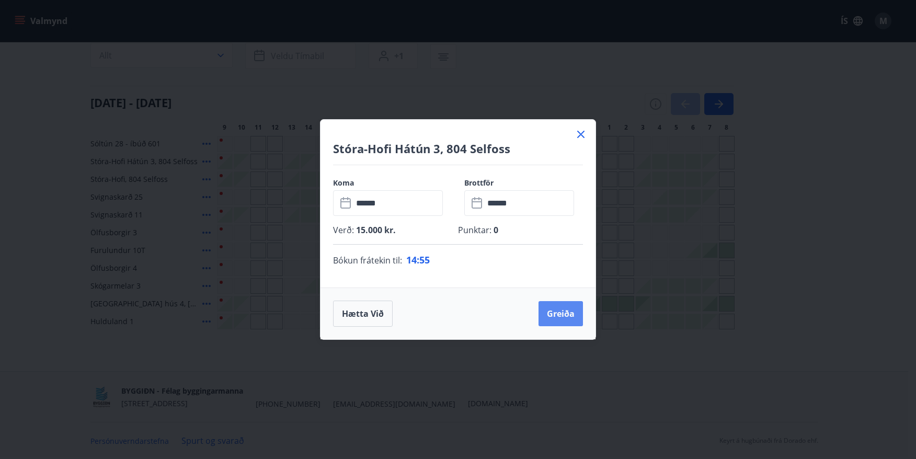
click at [560, 317] on button "Greiða" at bounding box center [560, 313] width 44 height 25
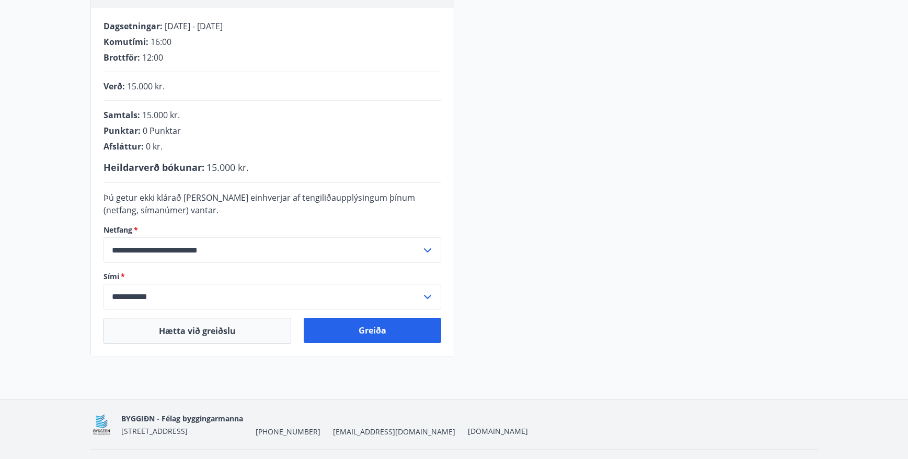
scroll to position [211, 0]
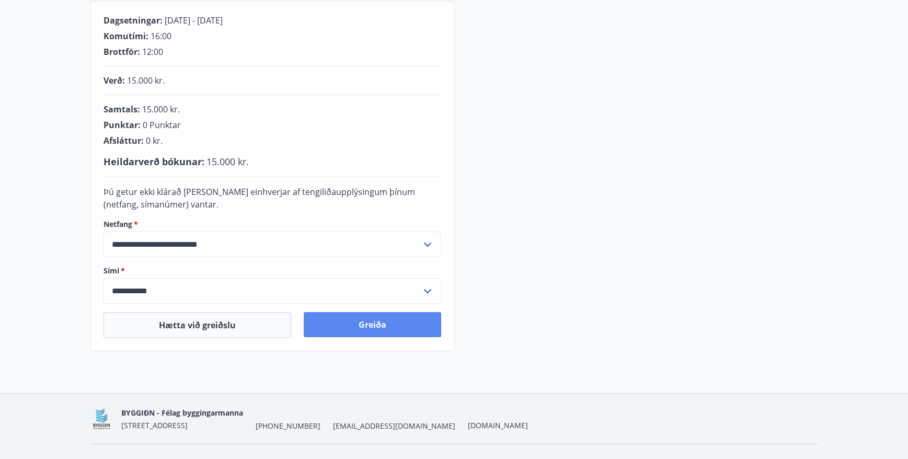
click at [382, 328] on button "Greiða" at bounding box center [372, 324] width 137 height 25
